Goal: Information Seeking & Learning: Learn about a topic

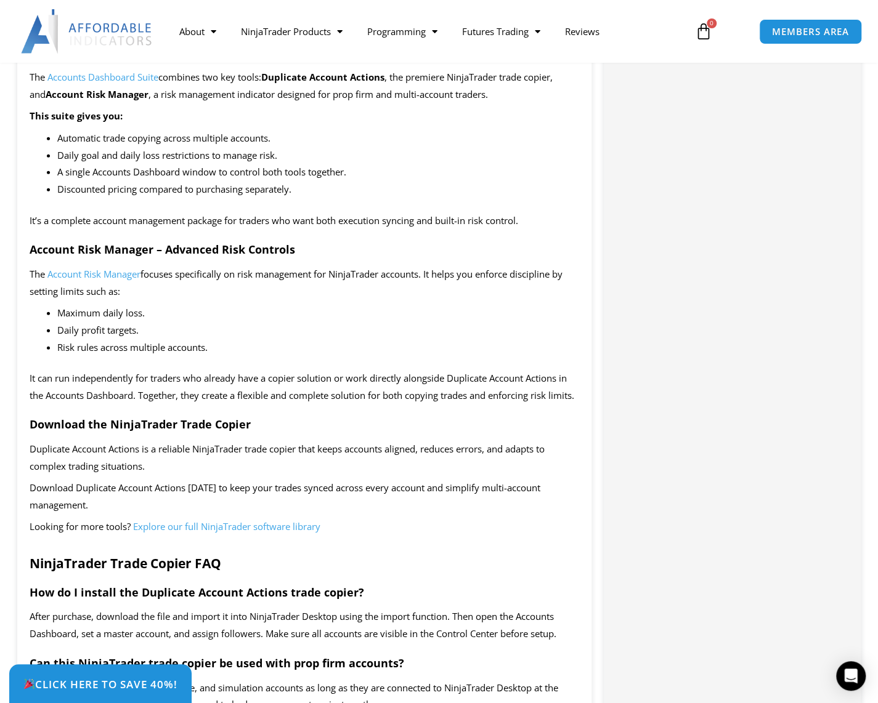
scroll to position [1663, 0]
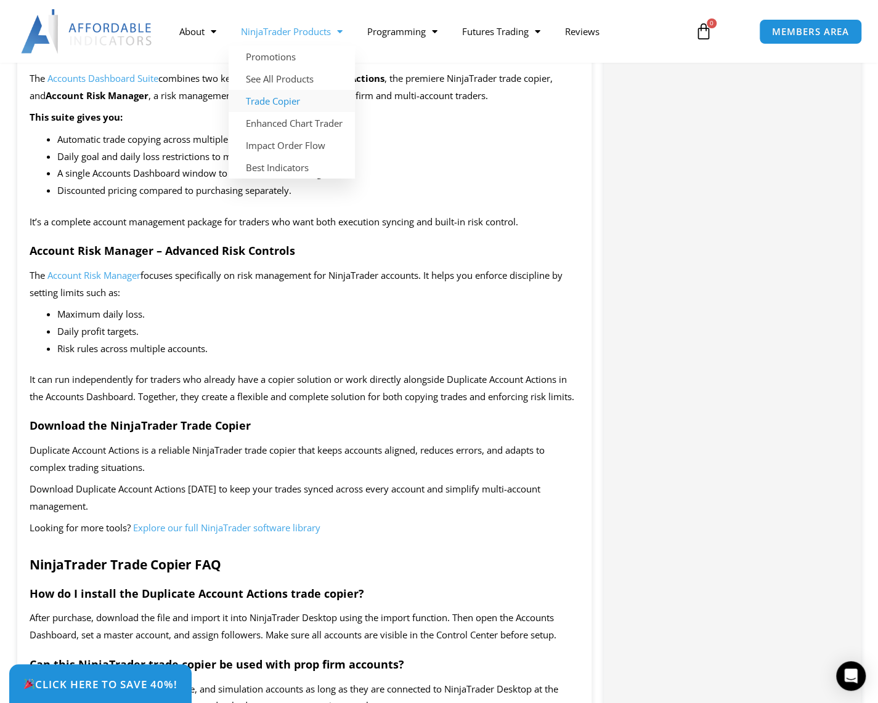
click at [282, 95] on link "Trade Copier" at bounding box center [291, 101] width 126 height 22
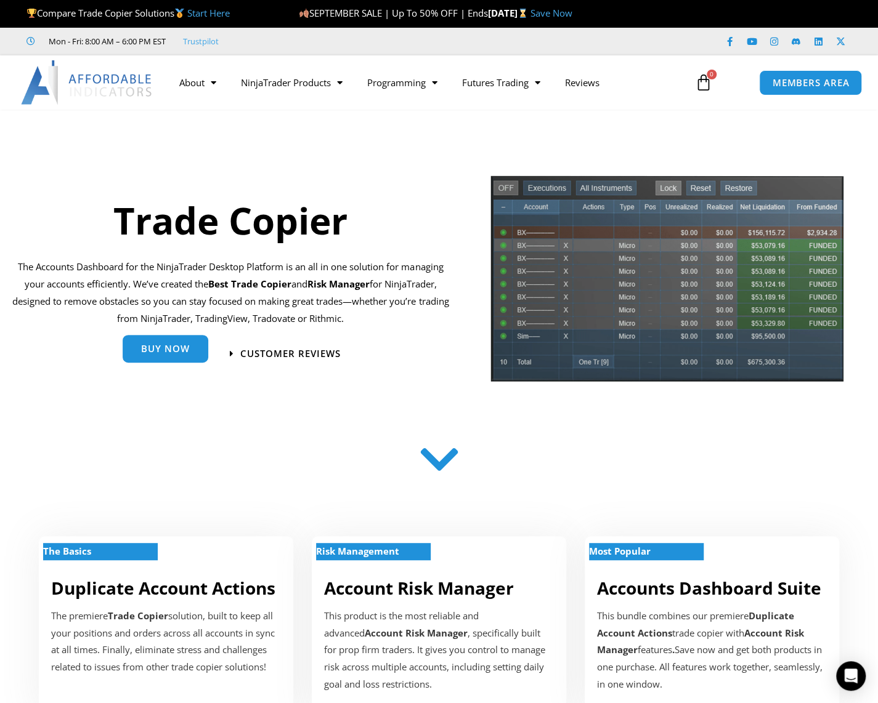
click at [168, 354] on span "Buy Now" at bounding box center [165, 348] width 49 height 9
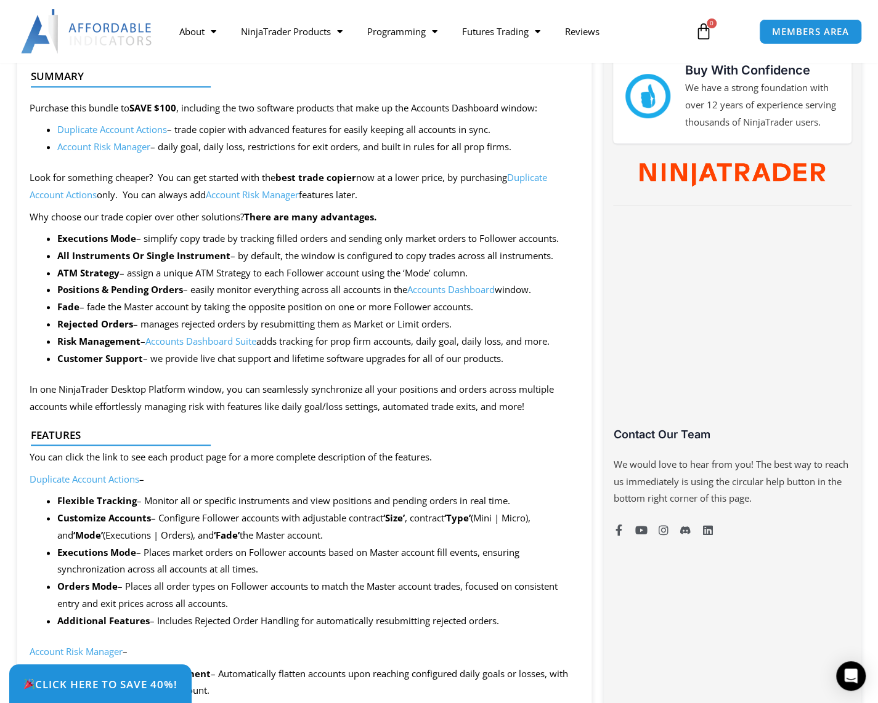
scroll to position [554, 0]
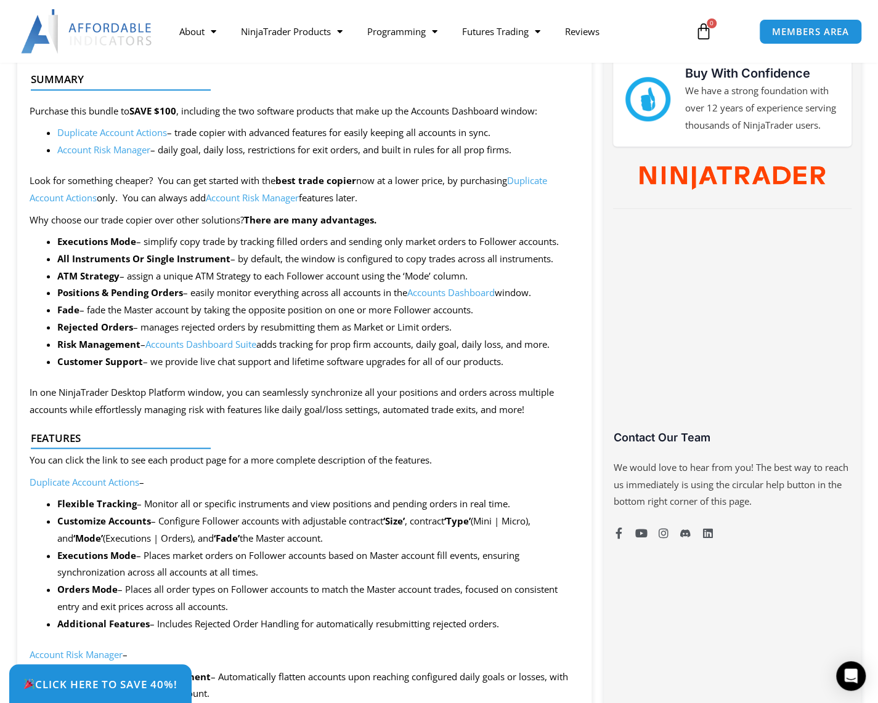
click at [275, 204] on link "Account Risk Manager" at bounding box center [252, 198] width 93 height 12
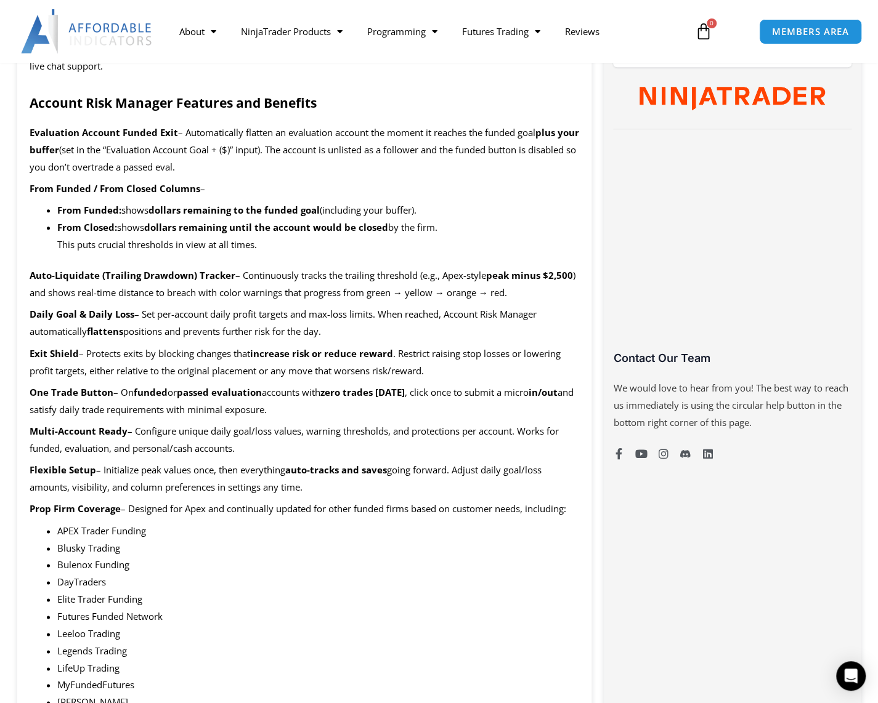
scroll to position [677, 0]
